Goal: Transaction & Acquisition: Obtain resource

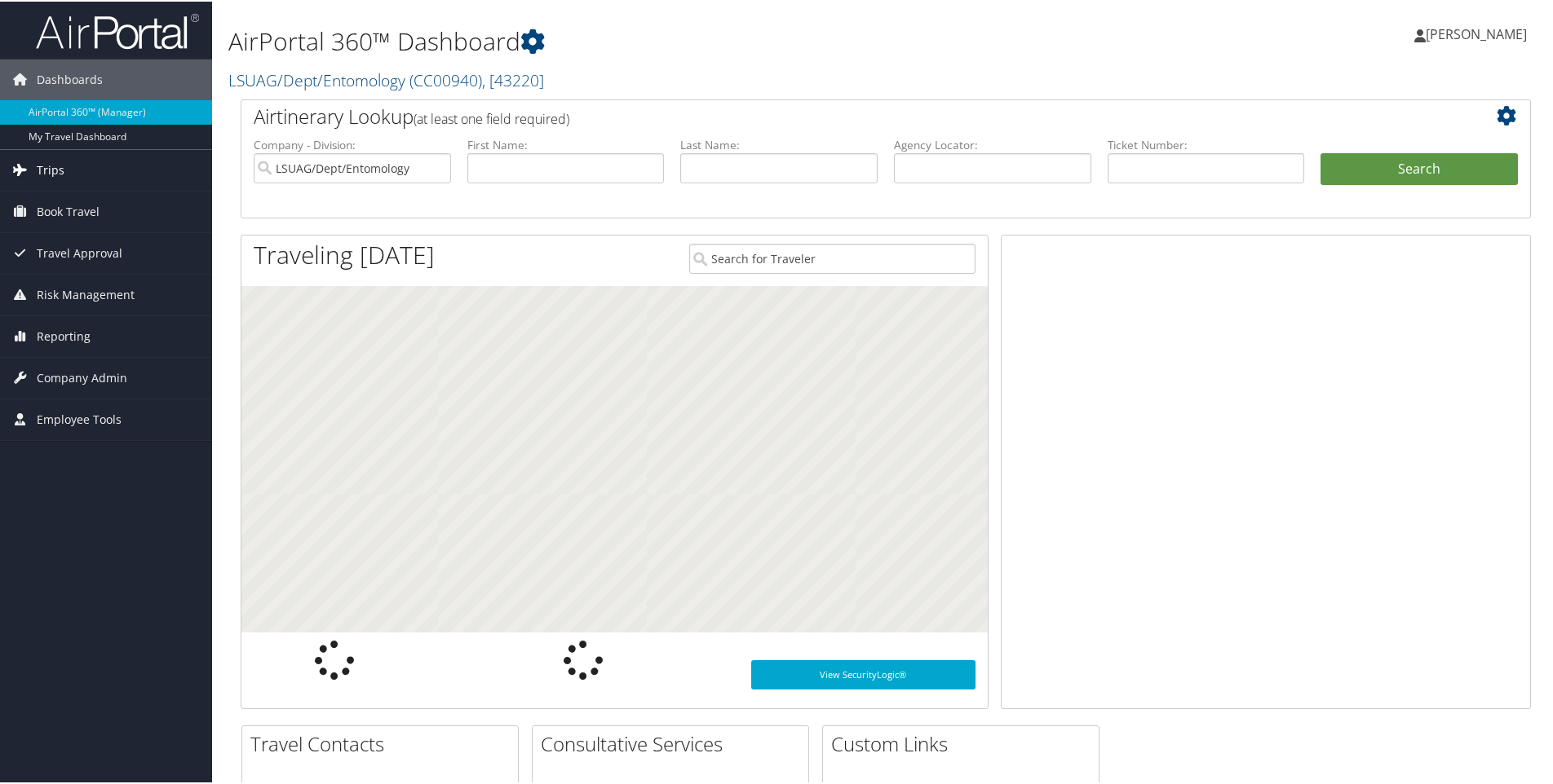
click at [51, 162] on span "Trips" at bounding box center [51, 168] width 28 height 40
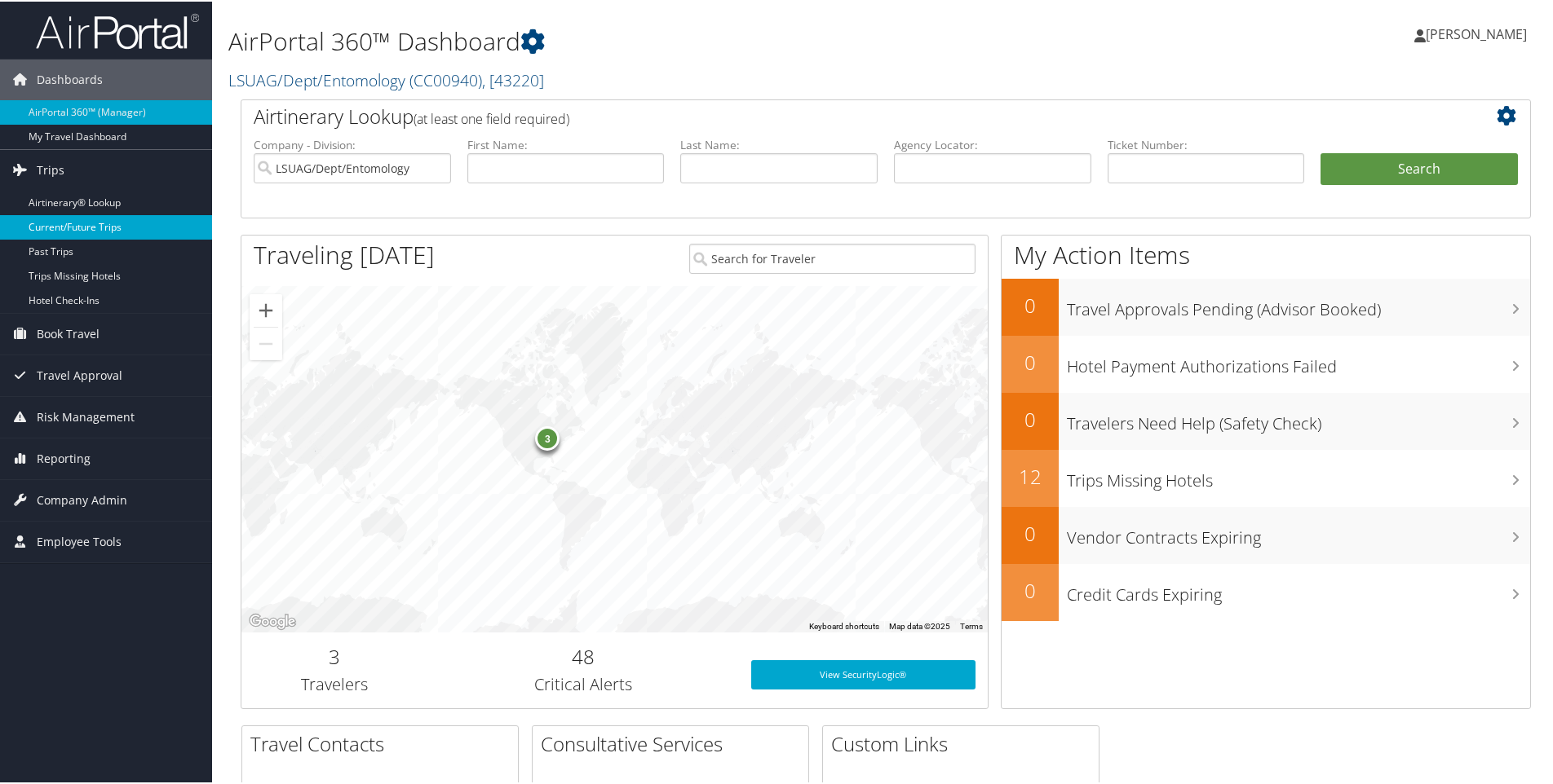
click at [80, 222] on link "Current/Future Trips" at bounding box center [106, 225] width 212 height 25
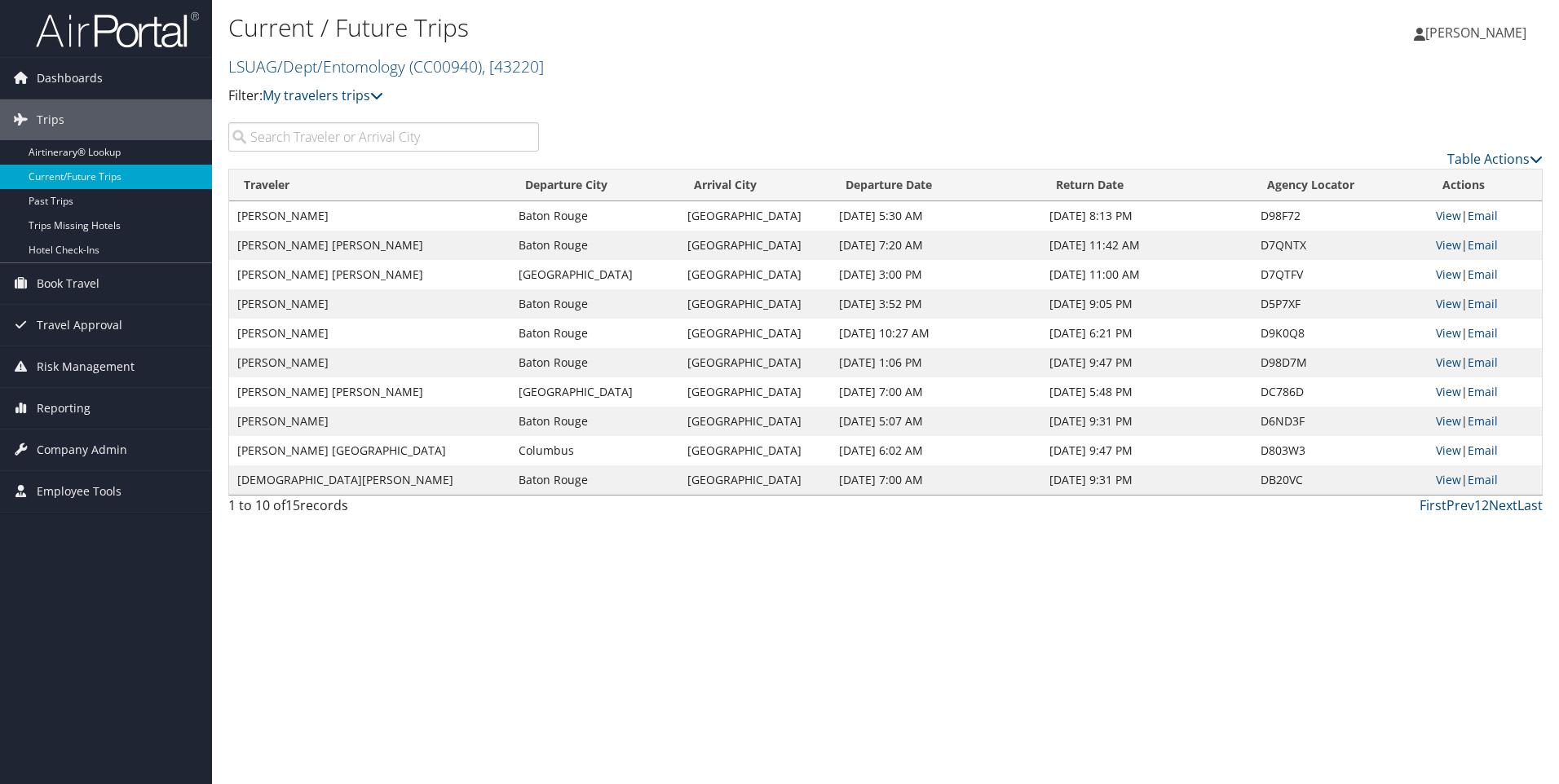
click at [354, 25] on h1 "Current / Future Trips" at bounding box center [666, 28] width 876 height 34
click at [352, 69] on link "LSUAG/Dept/Entomology ( CC00940 ) , [ 43220 ]" at bounding box center [385, 66] width 315 height 22
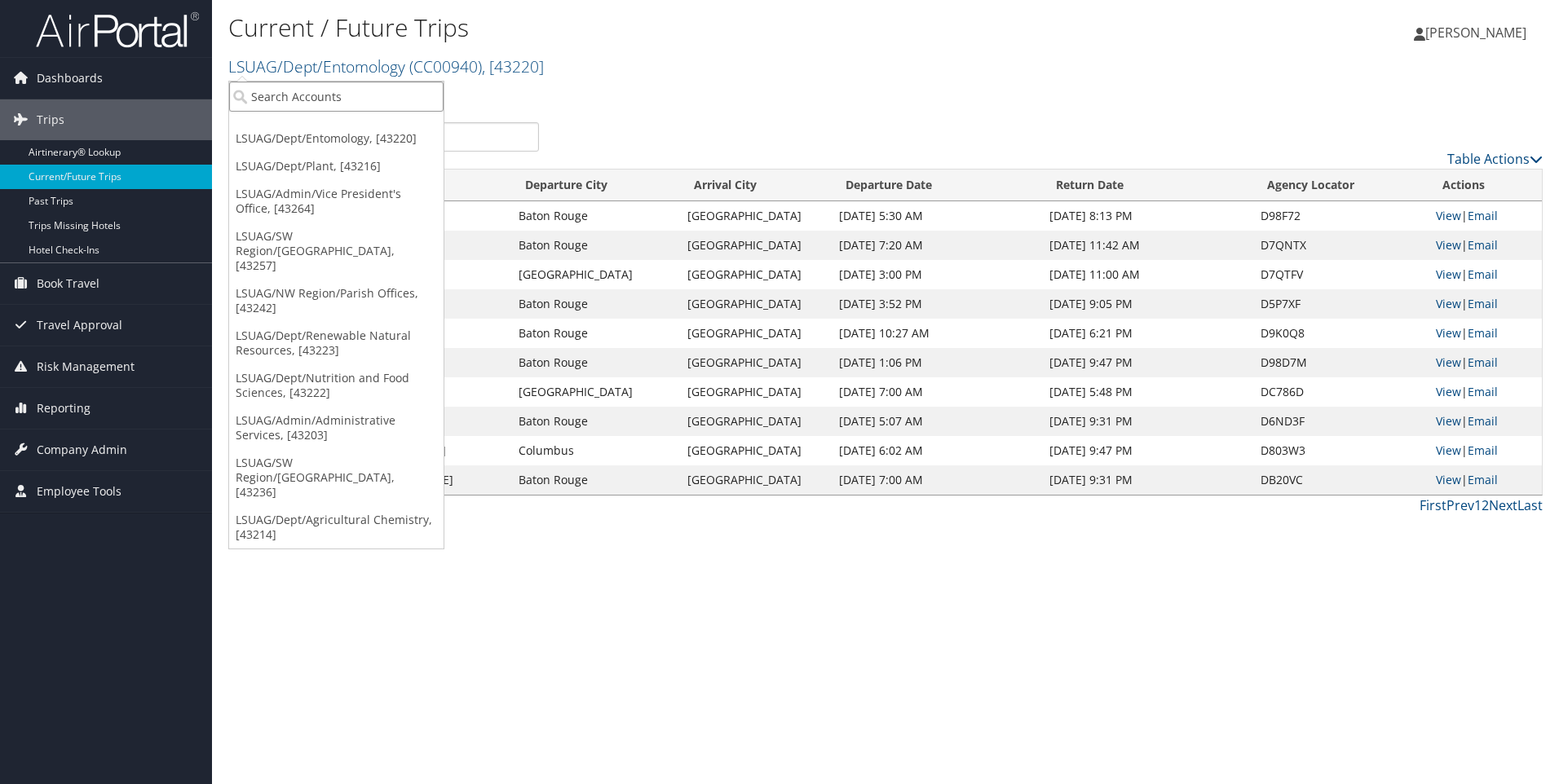
click at [350, 101] on input "search" at bounding box center [336, 97] width 214 height 30
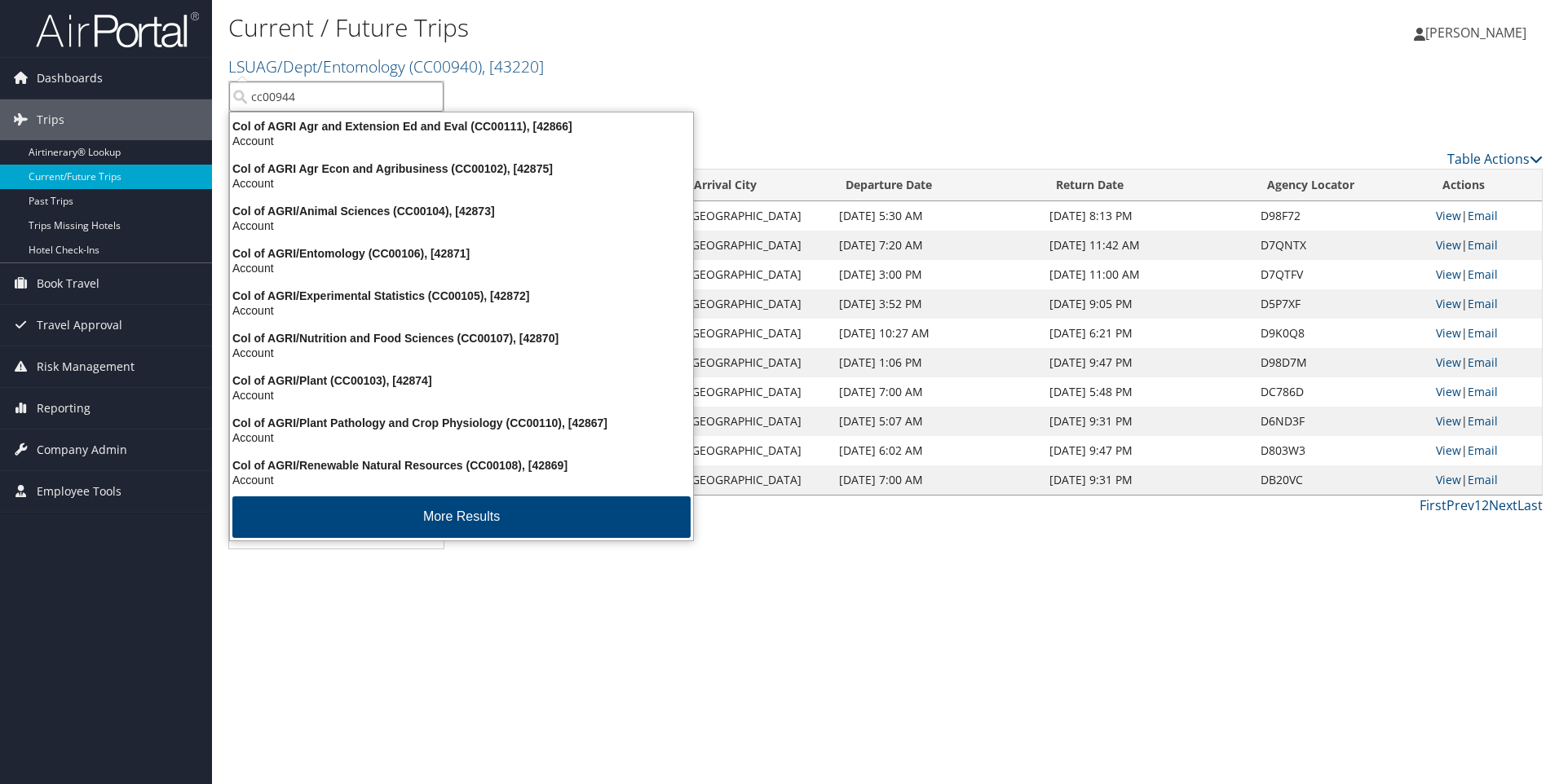
type input "cc00944"
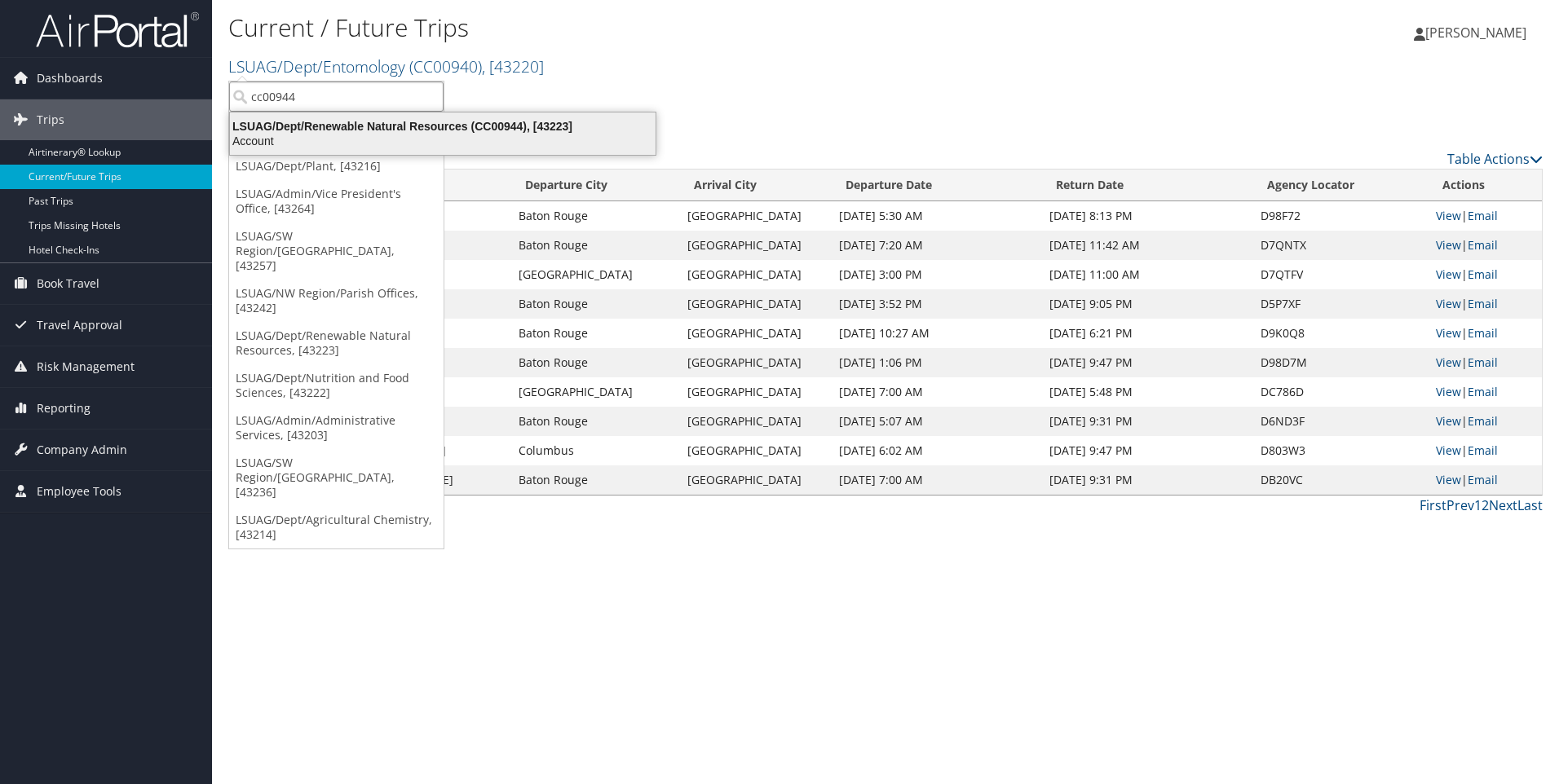
click at [372, 135] on div "Account" at bounding box center [442, 141] width 445 height 15
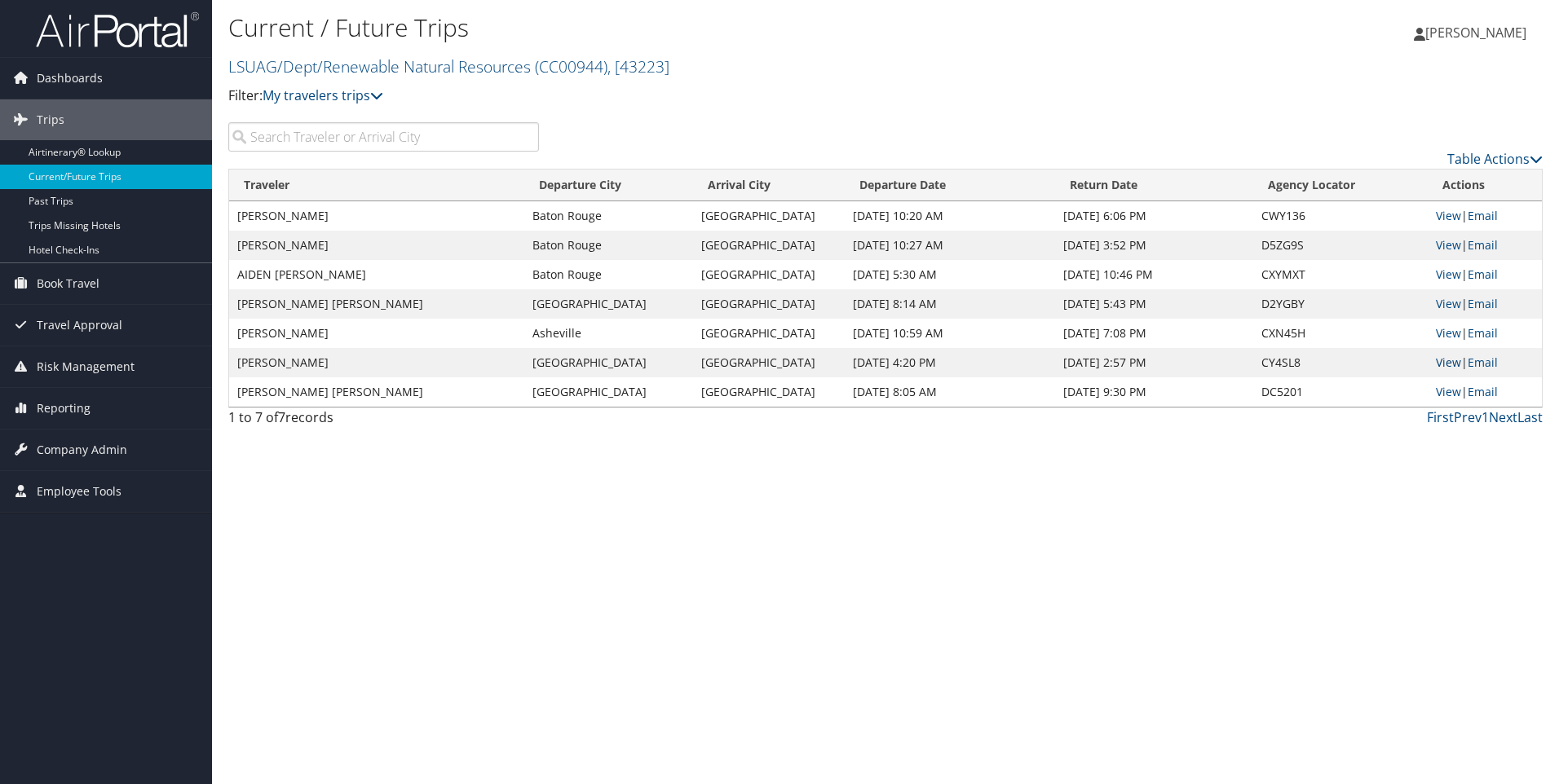
click at [1448, 361] on link "View" at bounding box center [1448, 362] width 25 height 16
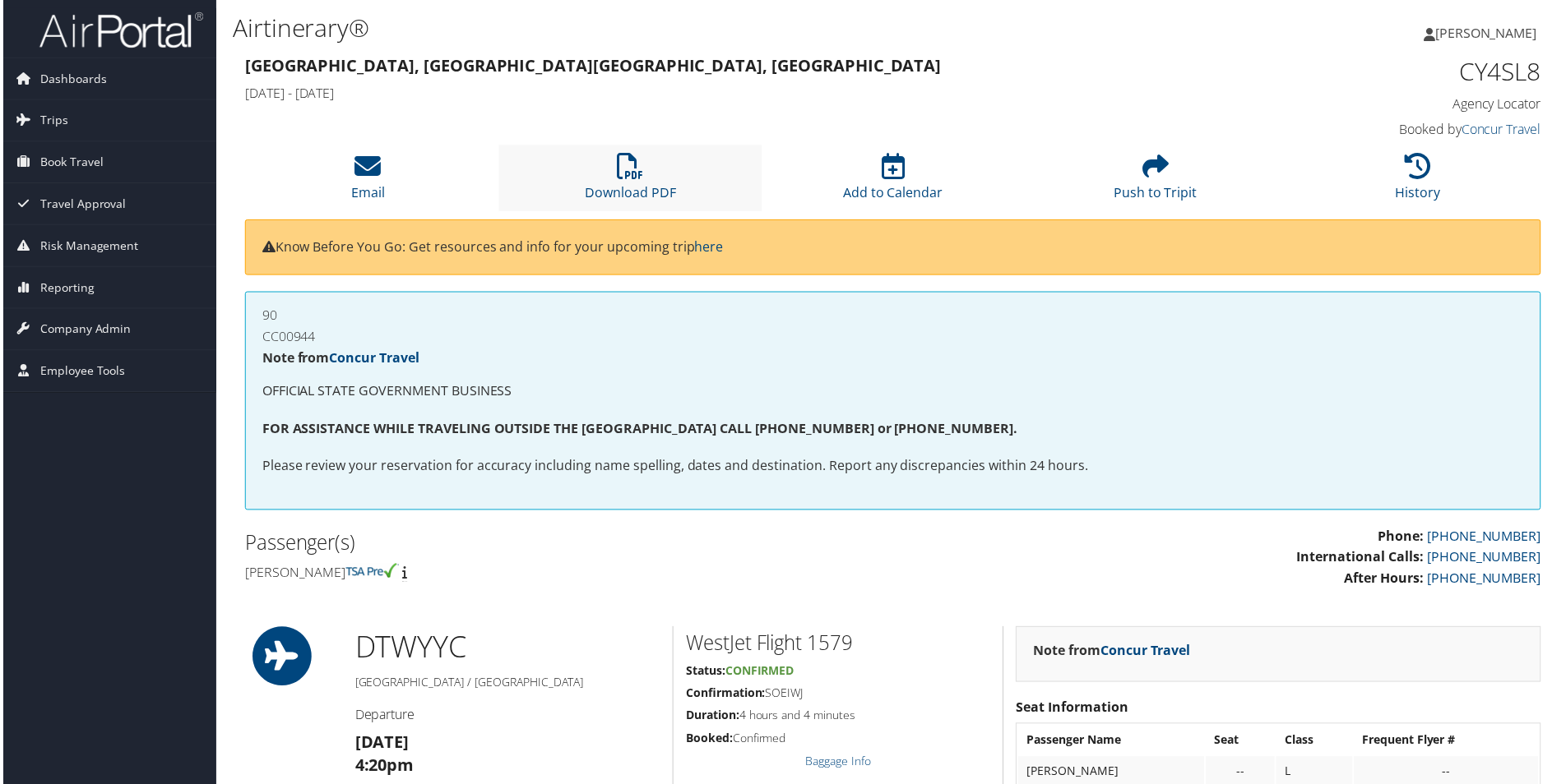
click at [598, 176] on li "Download PDF" at bounding box center [630, 179] width 263 height 67
click at [1426, 20] on link "[PERSON_NAME]" at bounding box center [1491, 32] width 130 height 49
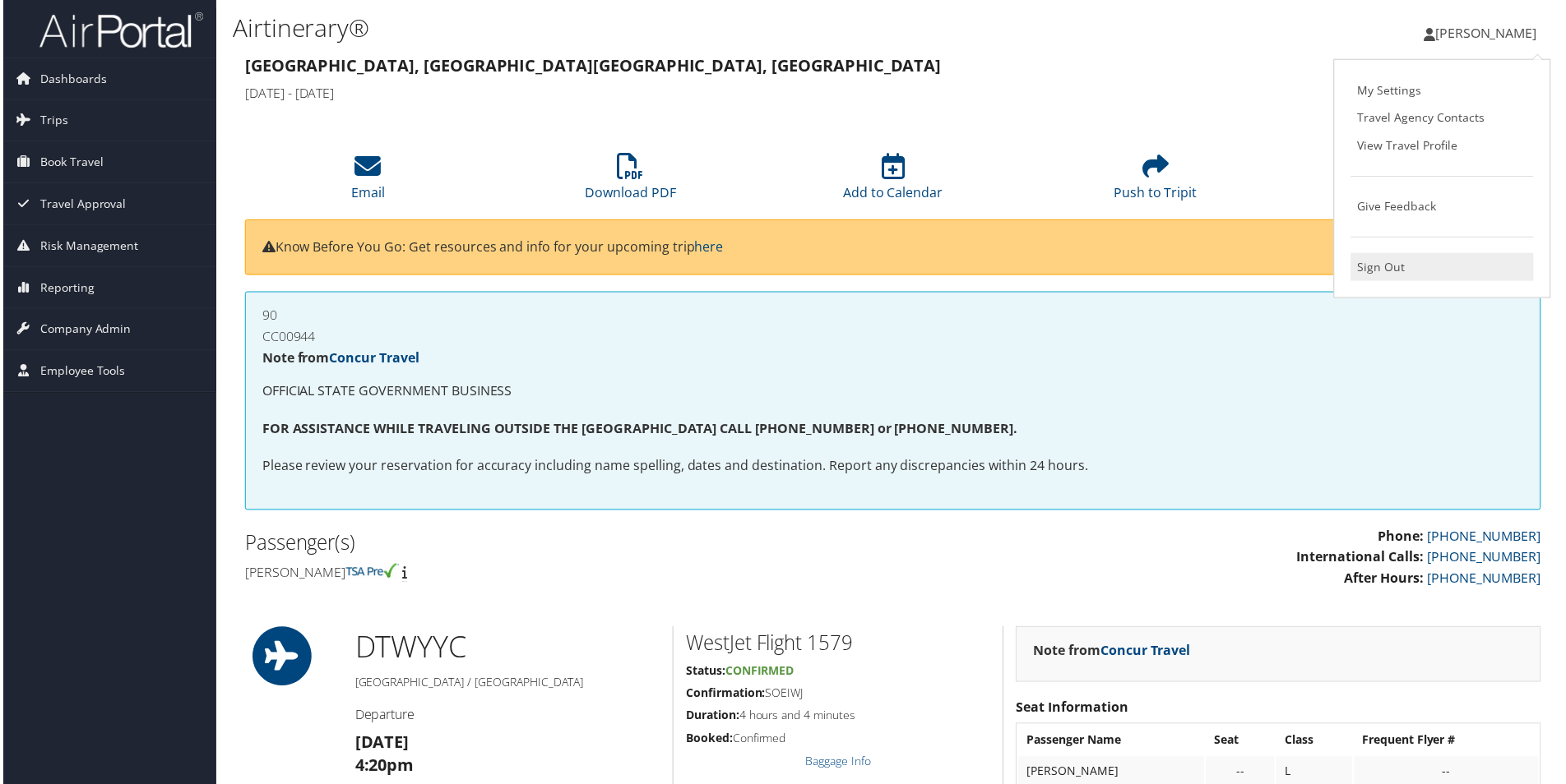
click at [1394, 267] on link "Sign Out" at bounding box center [1445, 268] width 184 height 28
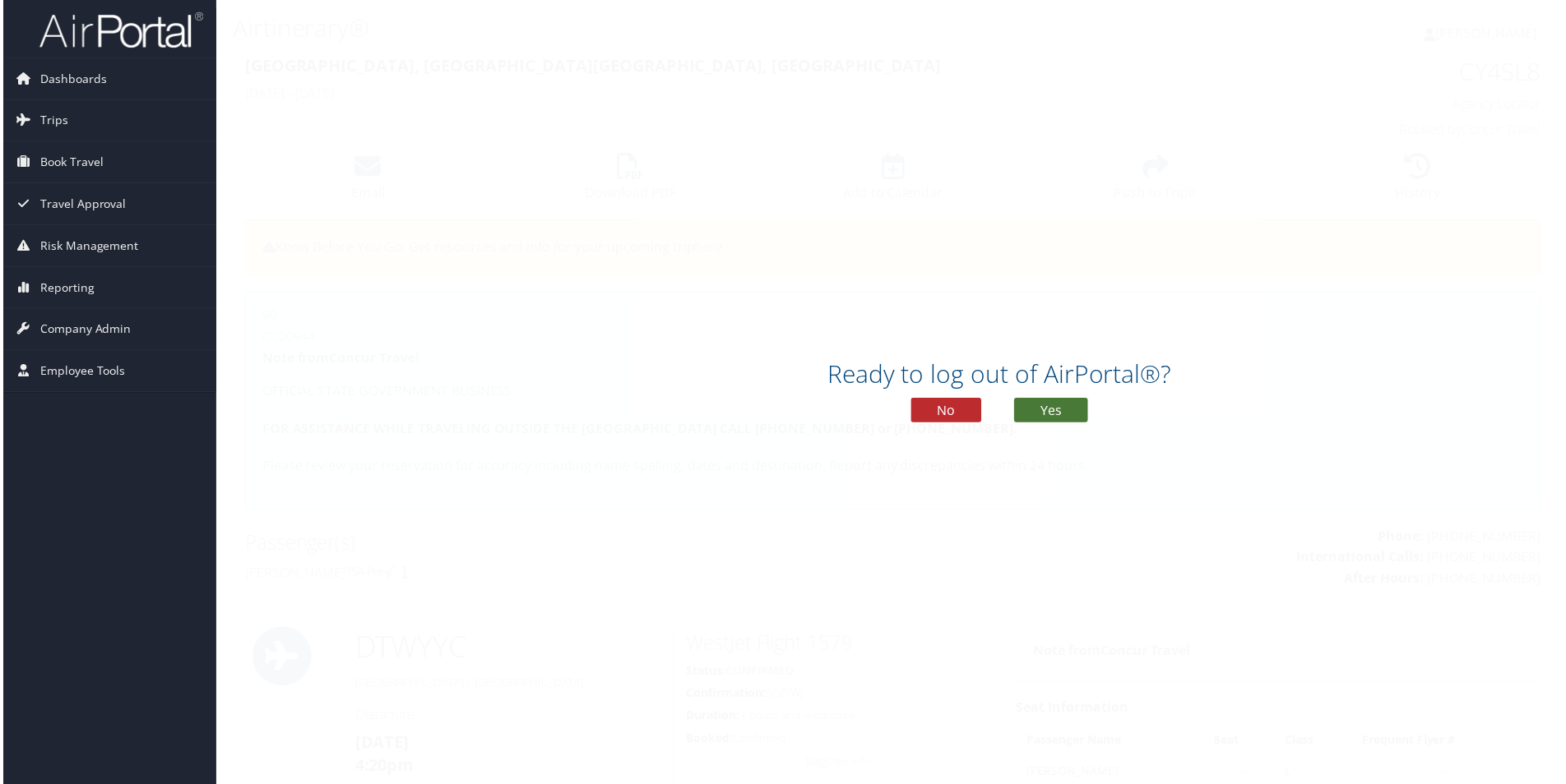
click at [1052, 403] on button "Yes" at bounding box center [1051, 411] width 74 height 25
